Goal: Complete application form: Complete application form

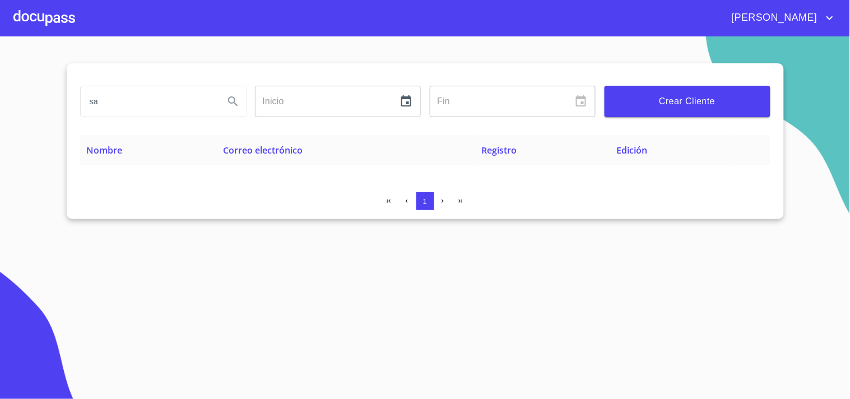
type input "s"
type input "[PERSON_NAME]"
click at [238, 96] on icon "Search" at bounding box center [232, 101] width 13 height 13
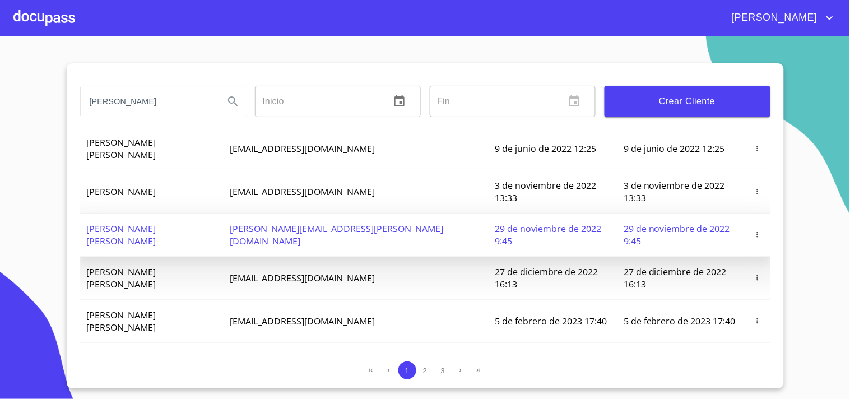
scroll to position [133, 0]
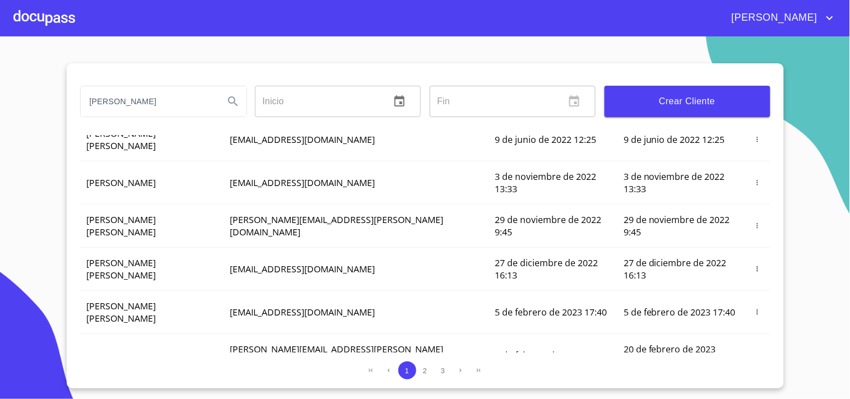
click at [710, 363] on button "Crear Tramite" at bounding box center [720, 358] width 67 height 18
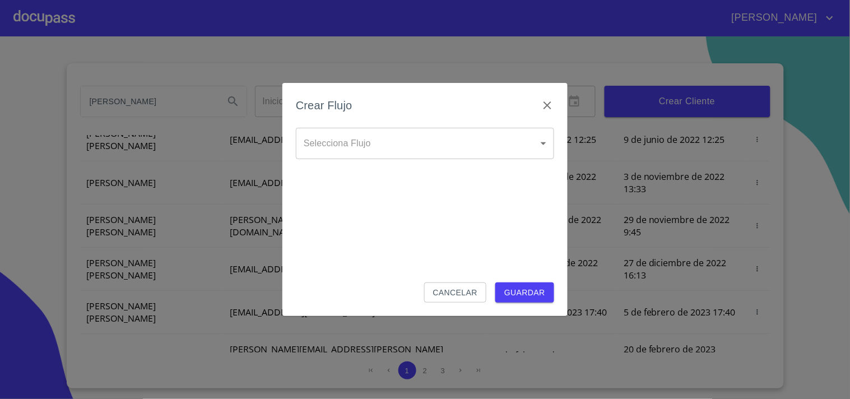
click at [391, 132] on body "[PERSON_NAME] ​ Fin ​ Crear Cliente Nombre Correo electrónico Registro Edición …" at bounding box center [425, 199] width 850 height 399
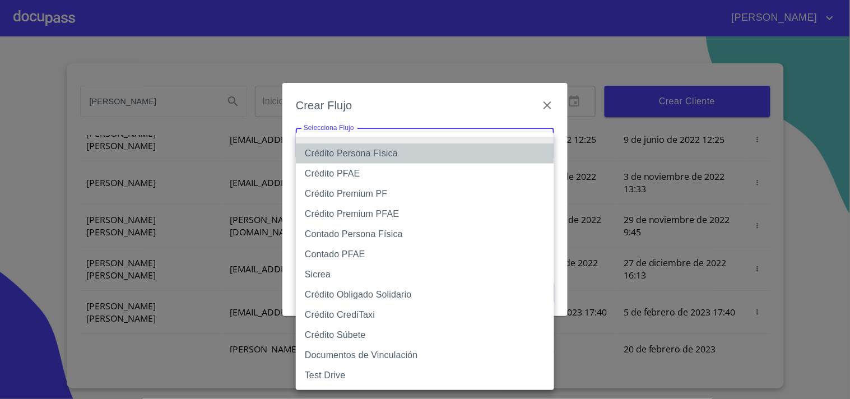
click at [384, 157] on li "Crédito Persona Física" at bounding box center [425, 154] width 258 height 20
type input "61b033e49b8c202ad5bb7912"
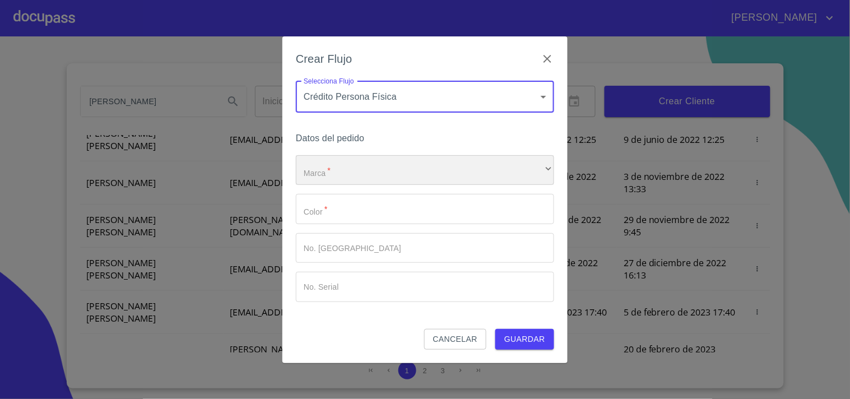
drag, startPoint x: 345, startPoint y: 166, endPoint x: 345, endPoint y: 172, distance: 6.2
click at [345, 172] on div "​" at bounding box center [425, 170] width 258 height 30
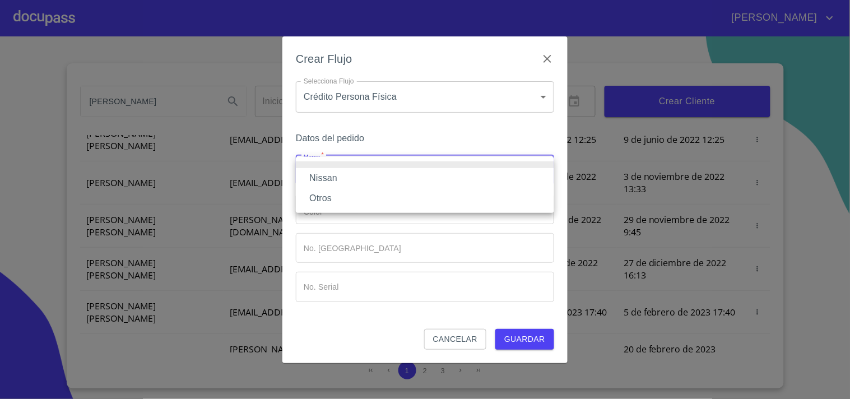
click at [333, 177] on li "Nissan" at bounding box center [425, 178] width 258 height 20
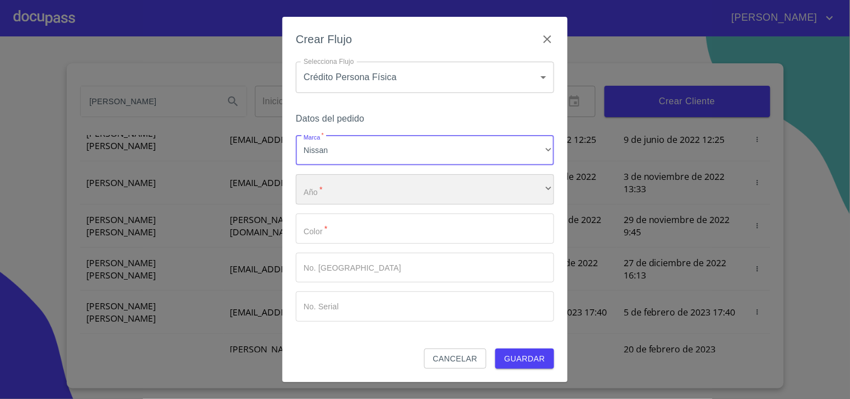
click at [335, 201] on div "​" at bounding box center [425, 189] width 258 height 30
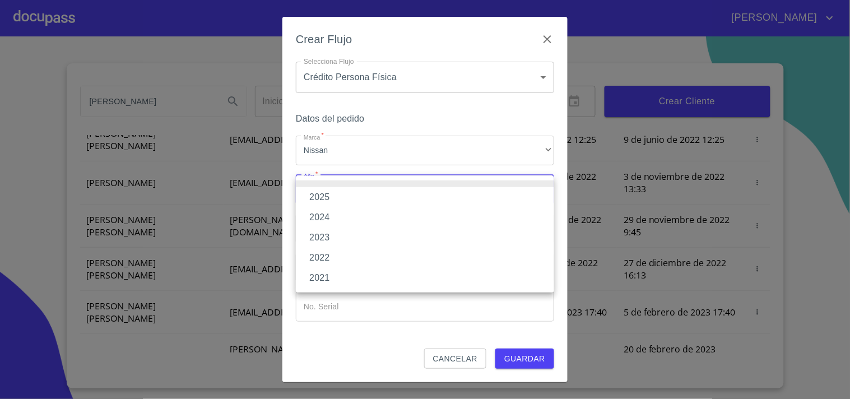
click at [329, 201] on li "2025" at bounding box center [425, 197] width 258 height 20
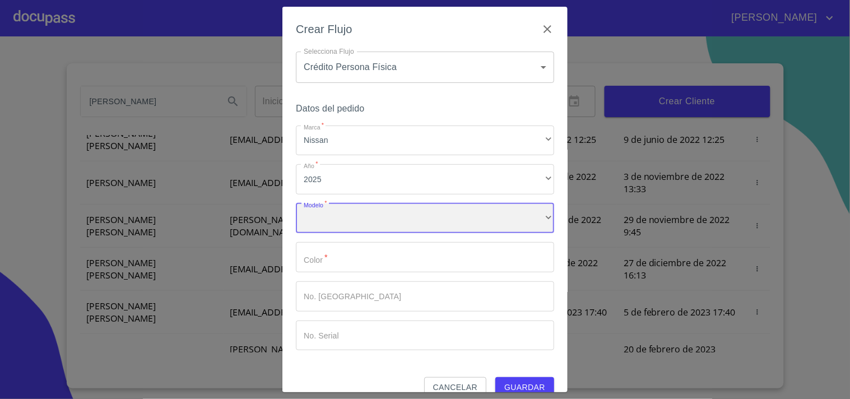
click at [339, 225] on div "​" at bounding box center [425, 218] width 258 height 30
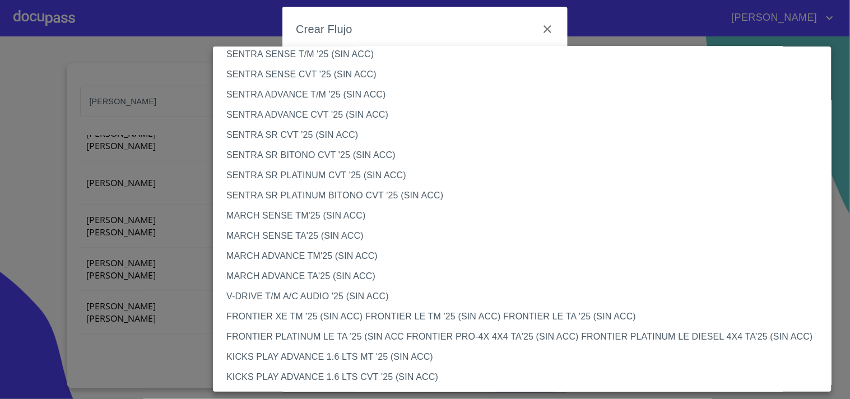
scroll to position [685, 0]
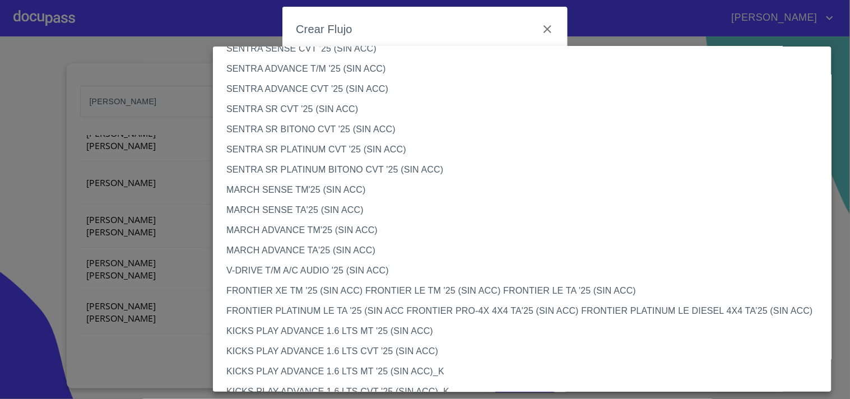
click at [343, 283] on li "FRONTIER XE TM '25 (SIN ACC) FRONTIER LE TM '25 (SIN ACC) FRONTIER LE TA '25 (S…" at bounding box center [527, 291] width 628 height 20
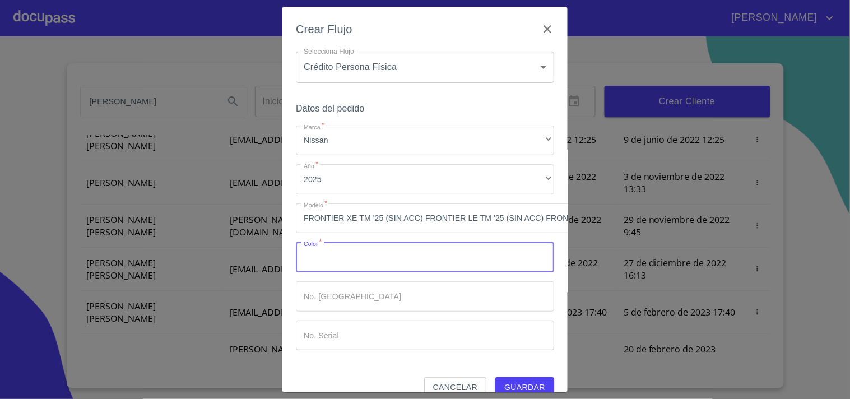
click at [383, 270] on input "Marca   *" at bounding box center [425, 257] width 258 height 30
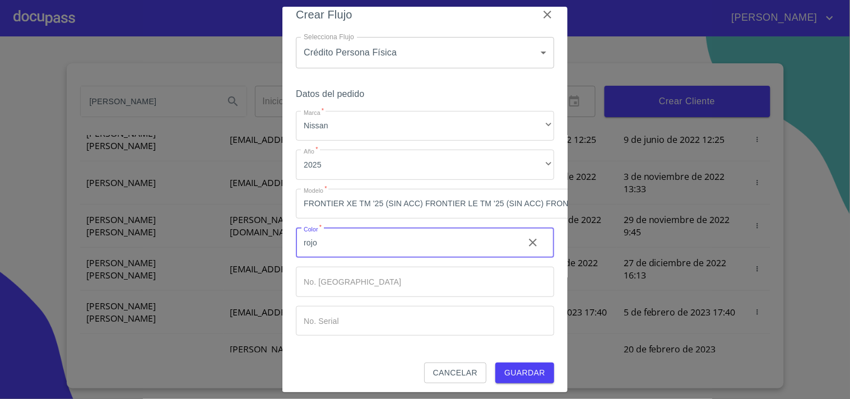
scroll to position [27, 0]
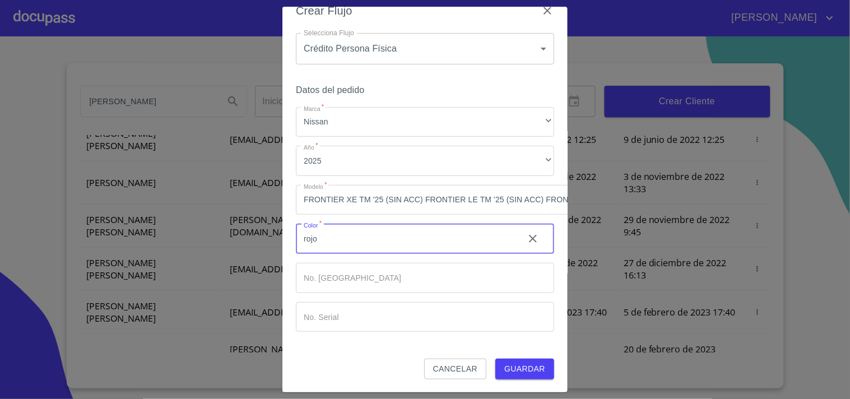
type input "rojo"
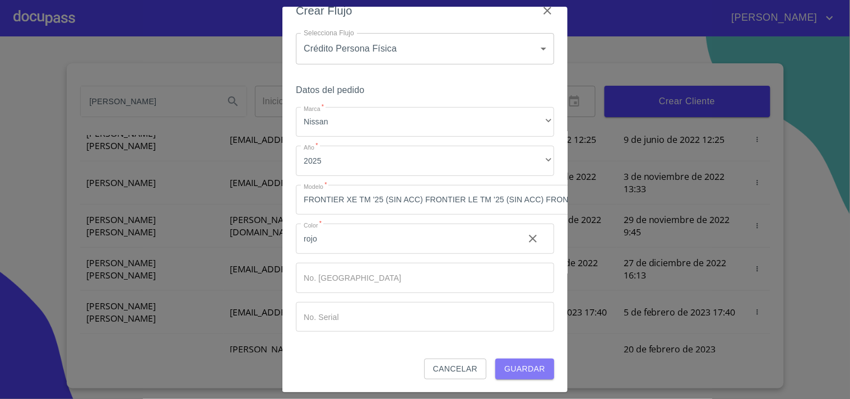
click at [520, 367] on span "Guardar" at bounding box center [525, 369] width 41 height 14
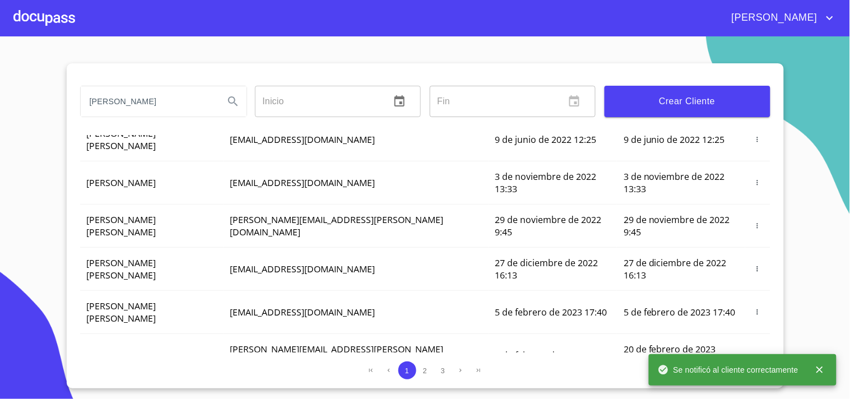
click at [54, 17] on div at bounding box center [44, 18] width 62 height 36
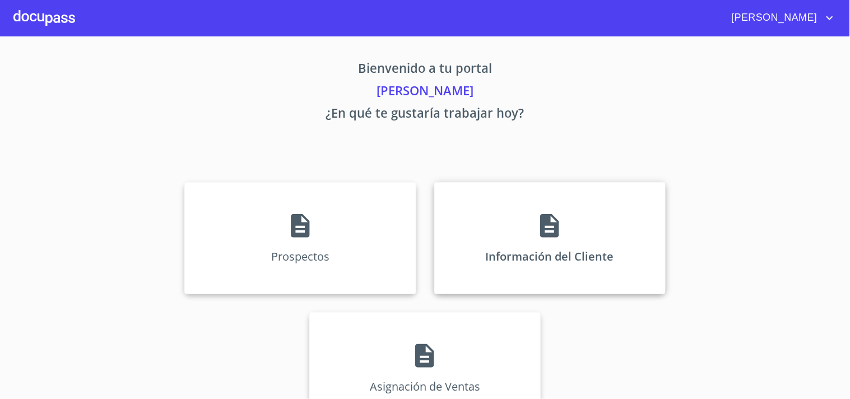
click at [548, 241] on div "Información del Cliente" at bounding box center [550, 238] width 232 height 112
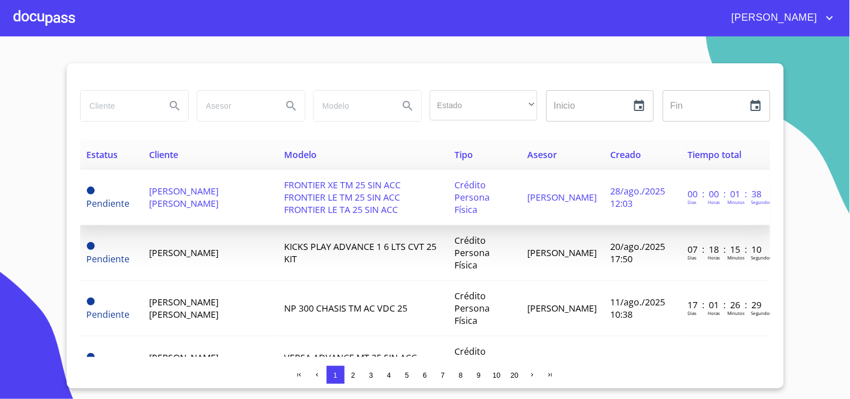
click at [175, 200] on td "[PERSON_NAME] [PERSON_NAME]" at bounding box center [210, 197] width 136 height 55
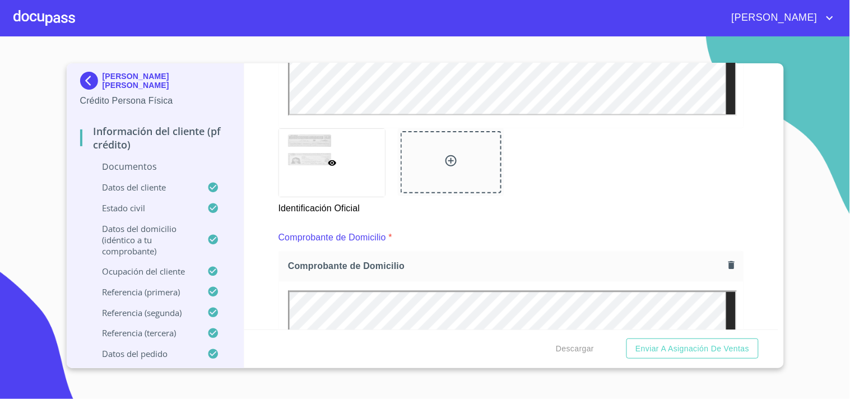
scroll to position [451, 0]
click at [729, 268] on button "button" at bounding box center [731, 263] width 15 height 15
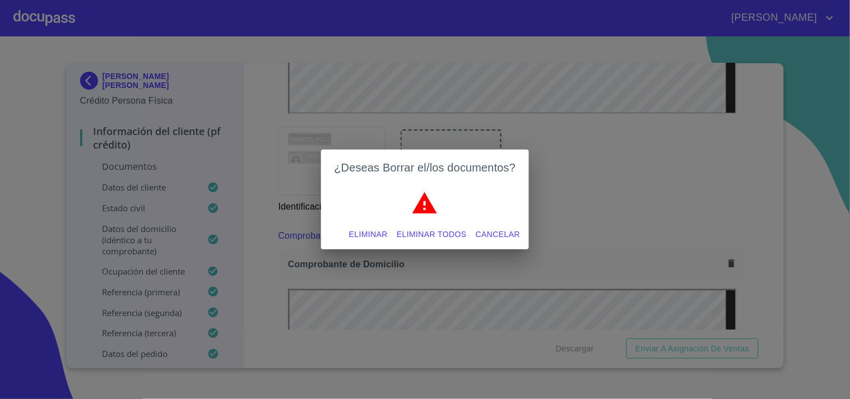
click at [417, 233] on span "Eliminar todos" at bounding box center [432, 235] width 70 height 14
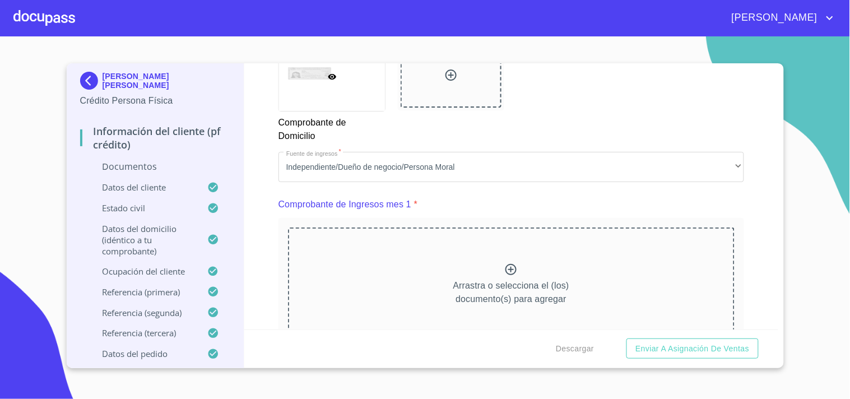
scroll to position [1074, 0]
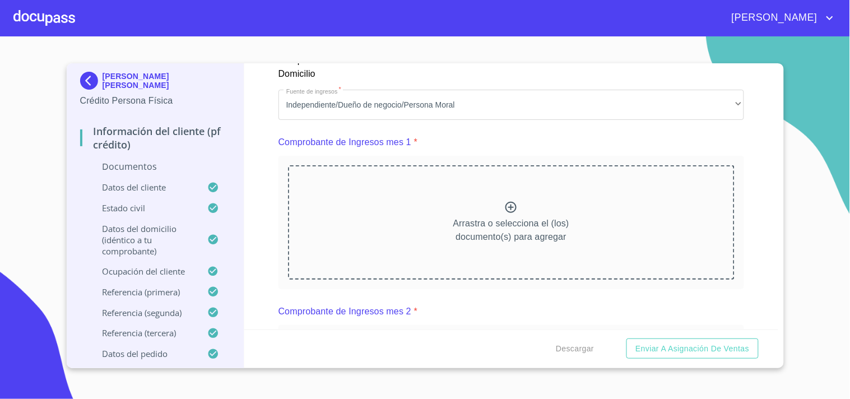
click at [505, 208] on icon at bounding box center [511, 207] width 13 height 13
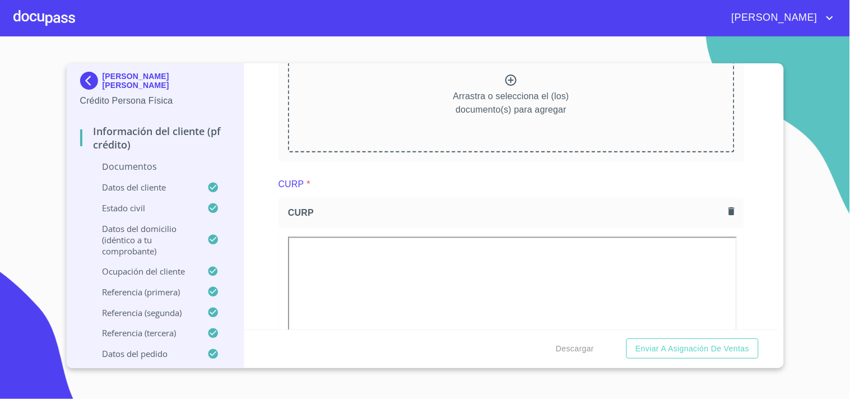
scroll to position [1572, 0]
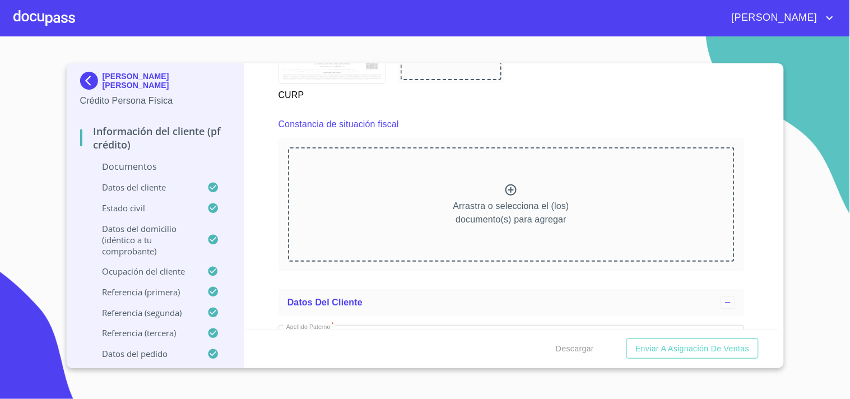
scroll to position [2070, 0]
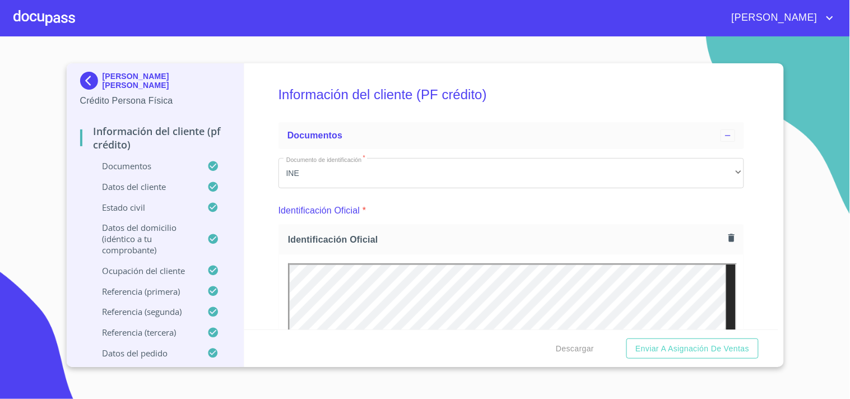
scroll to position [62, 0]
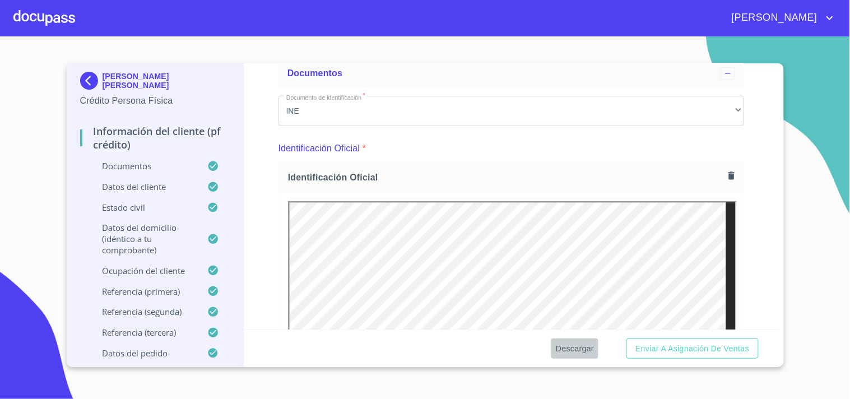
click at [580, 350] on span "Descargar" at bounding box center [575, 349] width 38 height 14
click at [811, 172] on section "[PERSON_NAME] [PERSON_NAME] Crédito Persona Física Información del cliente (PF …" at bounding box center [425, 217] width 850 height 363
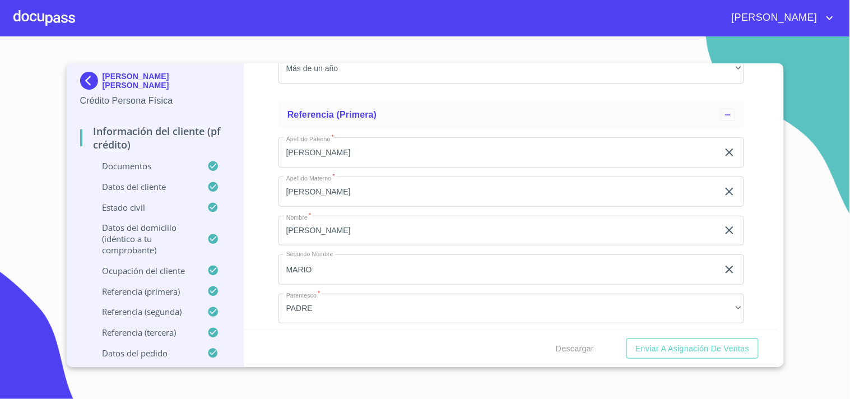
scroll to position [4347, 0]
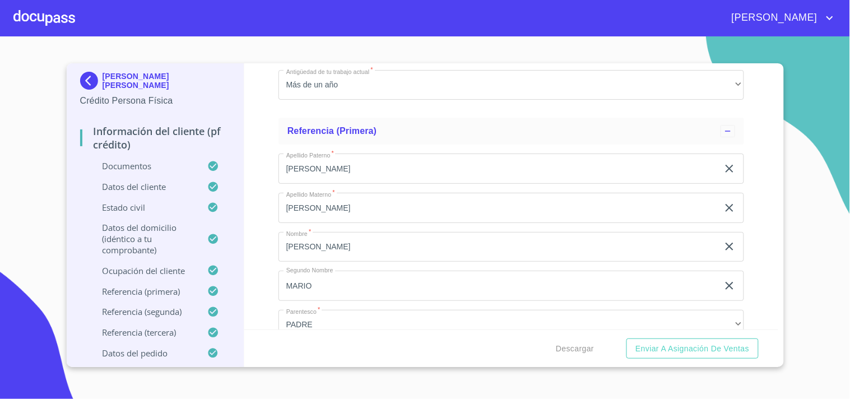
type input "2"
type input "33000"
click at [742, 186] on div "Información del cliente (PF crédito) Documentos Documento de identificación   *…" at bounding box center [511, 196] width 534 height 266
click at [566, 344] on span "Descargar" at bounding box center [575, 349] width 38 height 14
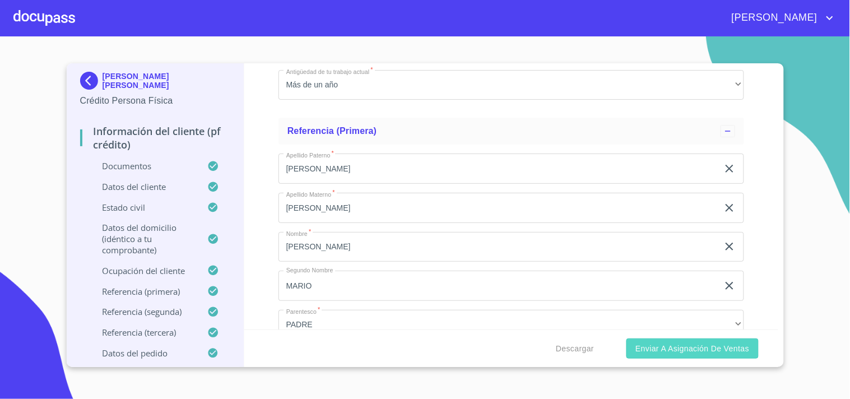
click at [714, 348] on span "Enviar a Asignación de Ventas" at bounding box center [693, 349] width 114 height 14
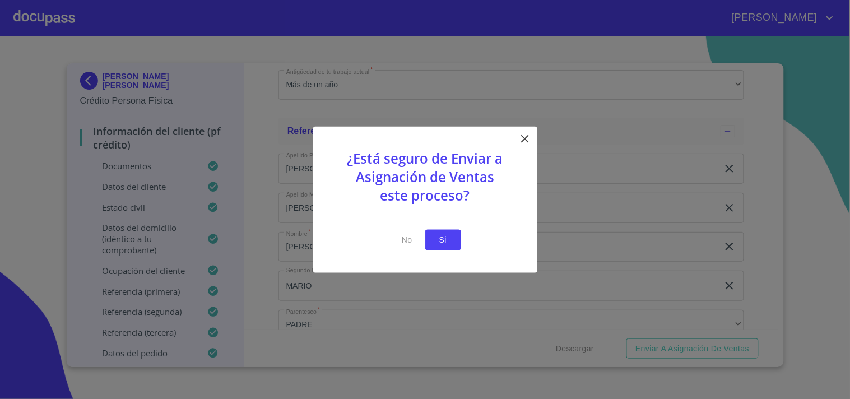
click at [445, 242] on span "Si" at bounding box center [443, 240] width 18 height 14
